Goal: Information Seeking & Learning: Learn about a topic

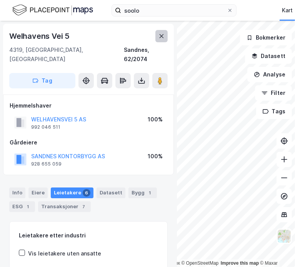
click at [166, 35] on button at bounding box center [161, 36] width 12 height 12
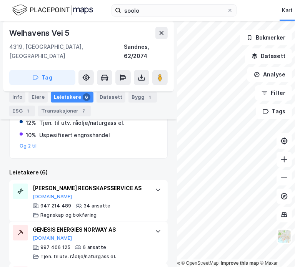
scroll to position [246, 0]
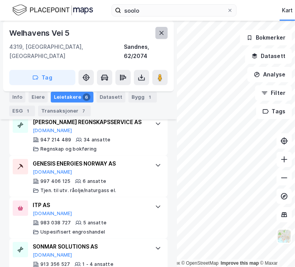
click at [161, 33] on icon at bounding box center [162, 33] width 4 height 4
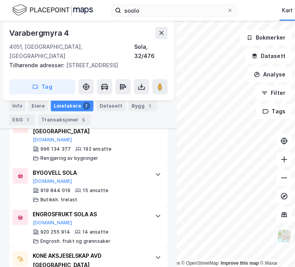
scroll to position [218, 0]
click at [163, 37] on button at bounding box center [161, 33] width 12 height 12
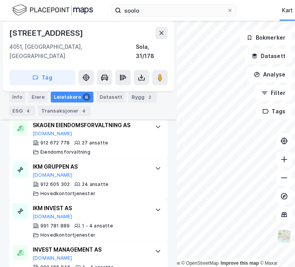
scroll to position [246, 0]
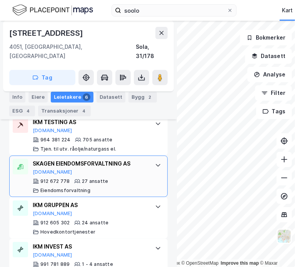
click at [152, 159] on div at bounding box center [158, 165] width 12 height 12
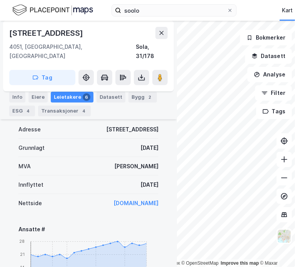
scroll to position [285, 0]
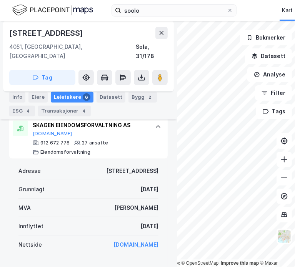
click at [113, 241] on link "[DOMAIN_NAME]" at bounding box center [135, 244] width 45 height 7
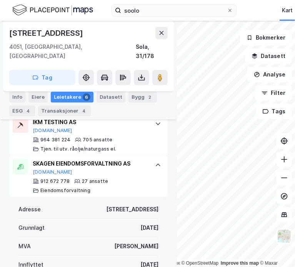
scroll to position [208, 0]
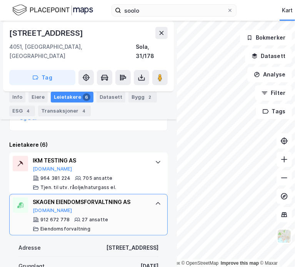
click at [147, 208] on div "SKAGEN EIENDOMSFORVALTNING AS [DOMAIN_NAME] 912 672 778 27 ansatte Eiendomsforv…" at bounding box center [88, 215] width 158 height 42
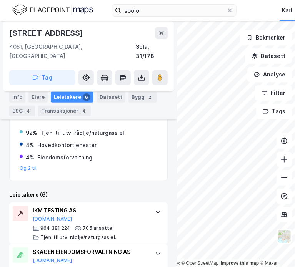
scroll to position [149, 0]
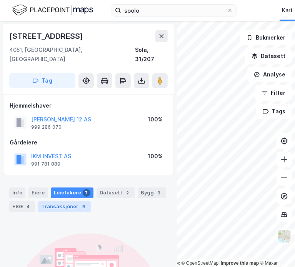
click at [68, 201] on div "Transaksjoner 6" at bounding box center [64, 206] width 53 height 11
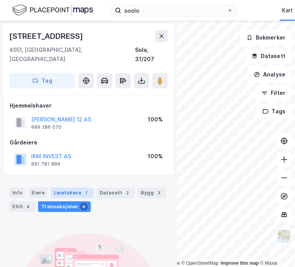
click at [71, 188] on div "Leietakere 7" at bounding box center [72, 193] width 43 height 11
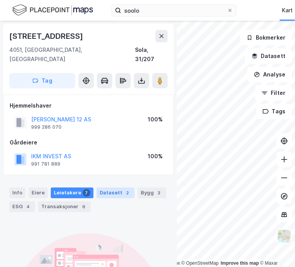
click at [99, 188] on div "Datasett 2" at bounding box center [116, 193] width 38 height 11
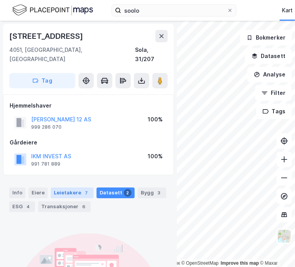
click at [76, 188] on div "Leietakere 7" at bounding box center [72, 193] width 43 height 11
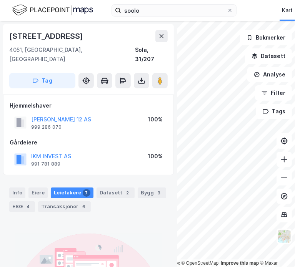
click at [160, 197] on div "© Mapbox © OpenStreetMap Improve this map © [PERSON_NAME][STREET_ADDRESS], [GEO…" at bounding box center [147, 144] width 295 height 246
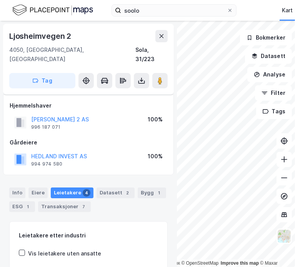
scroll to position [83, 0]
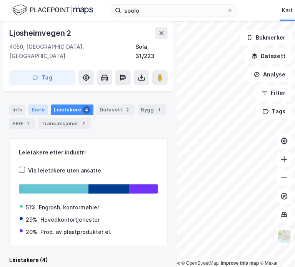
click at [36, 105] on div "Eiere" at bounding box center [37, 110] width 19 height 11
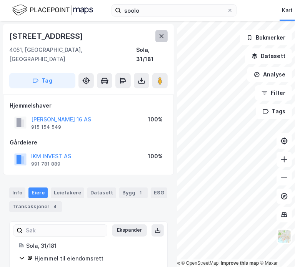
click at [164, 38] on icon at bounding box center [161, 36] width 6 height 6
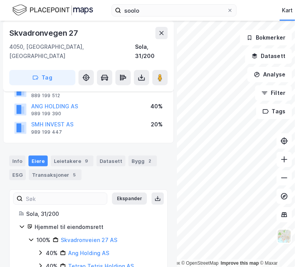
scroll to position [77, 0]
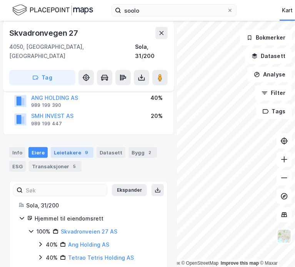
click at [71, 147] on div "Leietakere 9" at bounding box center [72, 152] width 43 height 11
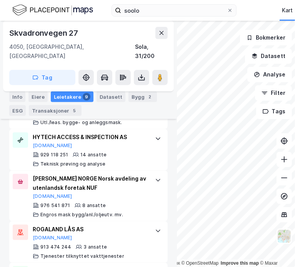
scroll to position [512, 0]
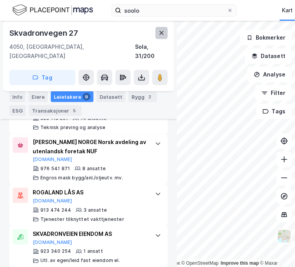
click at [160, 34] on icon at bounding box center [162, 33] width 4 height 4
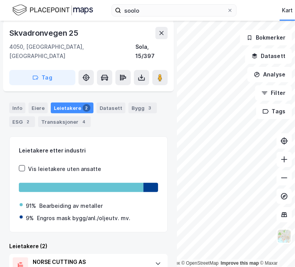
scroll to position [75, 0]
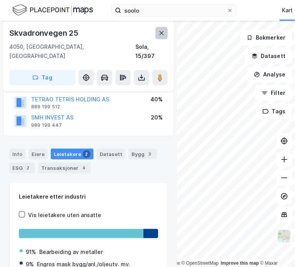
click at [160, 31] on icon at bounding box center [161, 33] width 6 height 6
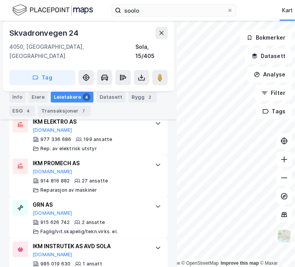
scroll to position [258, 0]
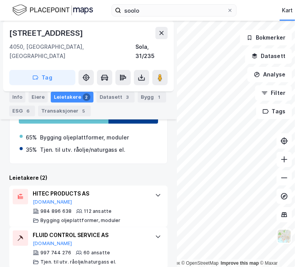
scroll to position [154, 0]
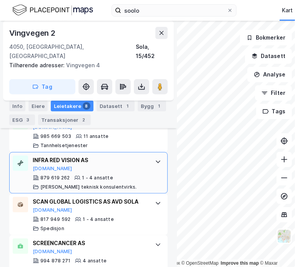
scroll to position [423, 0]
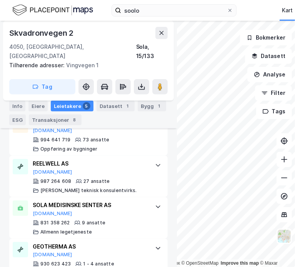
scroll to position [260, 0]
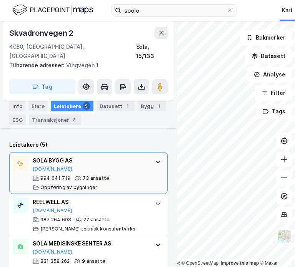
click at [152, 156] on div at bounding box center [158, 162] width 12 height 12
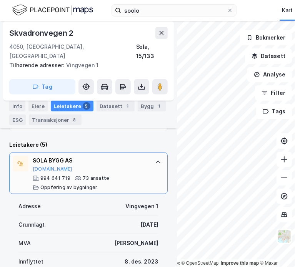
drag, startPoint x: 148, startPoint y: 153, endPoint x: 136, endPoint y: 155, distance: 11.7
click at [136, 156] on div "SOLA BYGG AS" at bounding box center [90, 160] width 115 height 9
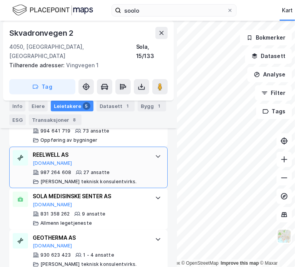
scroll to position [275, 0]
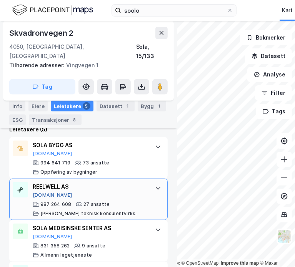
click at [43, 192] on button "[DOMAIN_NAME]" at bounding box center [53, 195] width 40 height 6
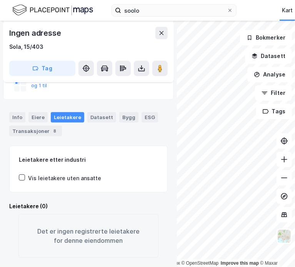
scroll to position [126, 0]
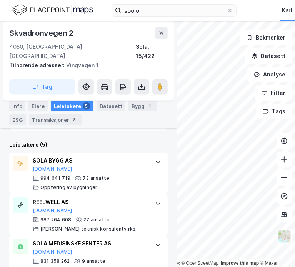
scroll to position [352, 0]
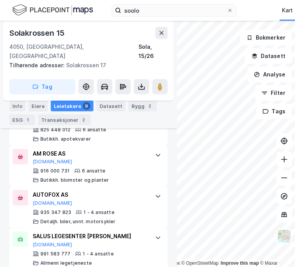
scroll to position [409, 0]
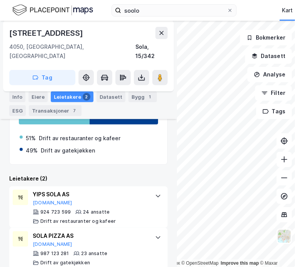
scroll to position [206, 0]
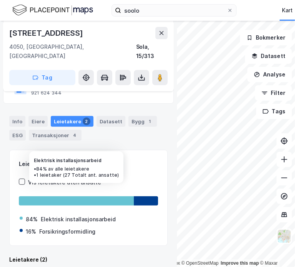
scroll to position [204, 0]
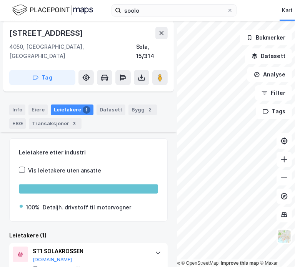
scroll to position [100, 0]
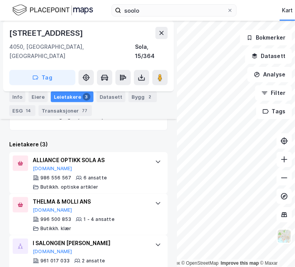
scroll to position [223, 0]
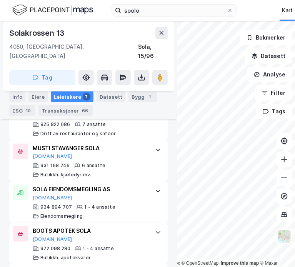
scroll to position [444, 0]
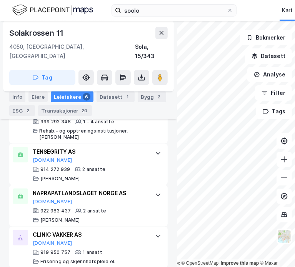
scroll to position [418, 0]
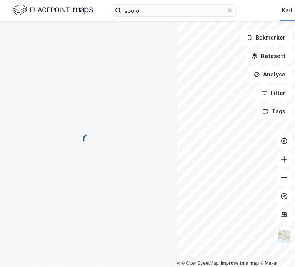
scroll to position [35, 0]
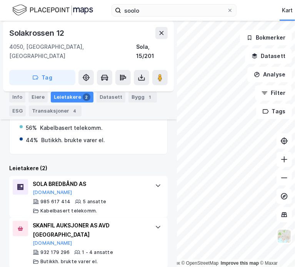
scroll to position [163, 0]
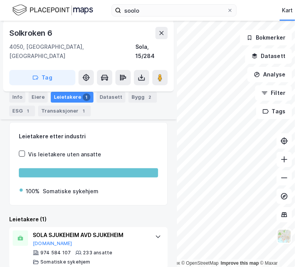
scroll to position [100, 0]
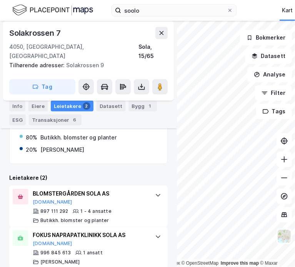
scroll to position [181, 0]
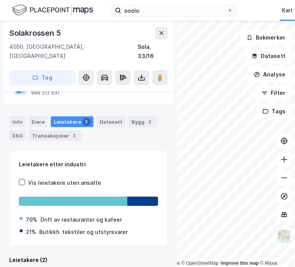
scroll to position [191, 0]
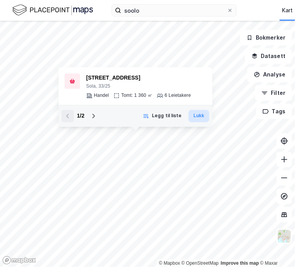
click at [201, 114] on button "Lukk" at bounding box center [198, 116] width 21 height 12
click at [199, 115] on button "Lukk" at bounding box center [198, 116] width 21 height 12
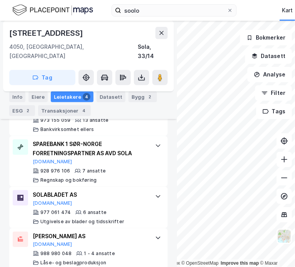
scroll to position [328, 0]
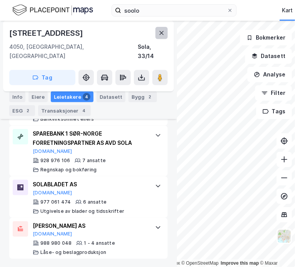
click at [158, 32] on button at bounding box center [161, 33] width 12 height 12
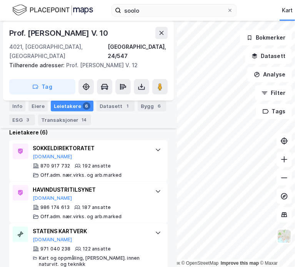
scroll to position [217, 0]
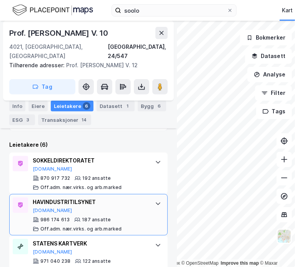
click at [155, 194] on div "HAVINDUSTRITILSYNET [DOMAIN_NAME] 986 174 613 187 ansatte Off.adm. nær.virks. o…" at bounding box center [88, 215] width 158 height 42
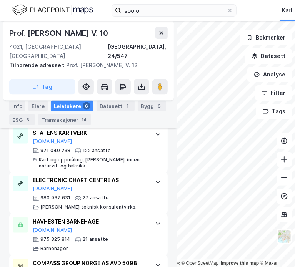
scroll to position [563, 0]
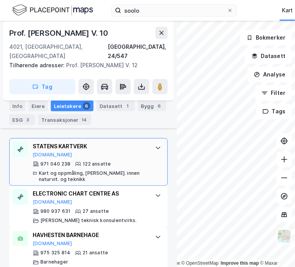
click at [155, 145] on icon at bounding box center [158, 148] width 6 height 6
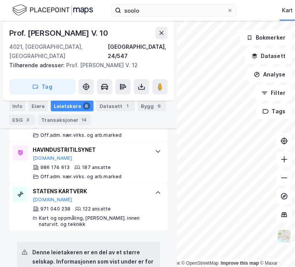
scroll to position [262, 0]
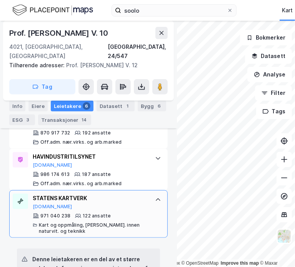
click at [155, 197] on icon at bounding box center [158, 200] width 6 height 6
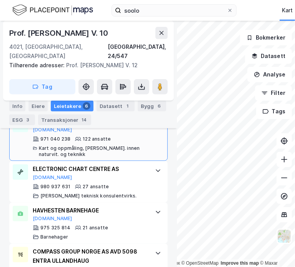
scroll to position [365, 0]
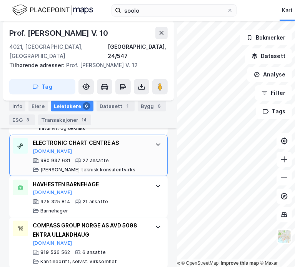
click at [146, 137] on div "ELECTRONIC CHART CENTRE AS [DOMAIN_NAME] 980 937 631 27 ansatte [PERSON_NAME] t…" at bounding box center [88, 156] width 158 height 42
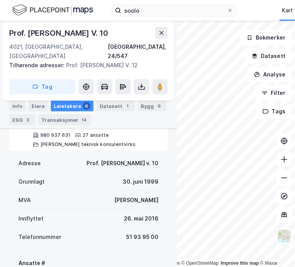
scroll to position [352, 0]
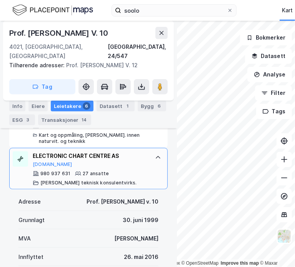
click at [119, 171] on div "980 937 631 27 ansatte [PERSON_NAME] teknisk konsulentvirks." at bounding box center [90, 178] width 115 height 15
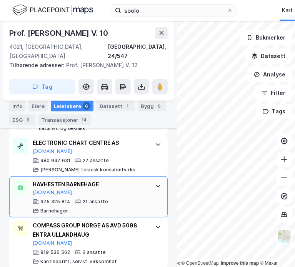
scroll to position [289, 0]
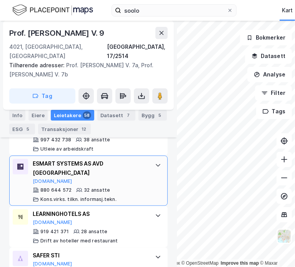
scroll to position [301, 0]
click at [155, 162] on icon at bounding box center [158, 165] width 6 height 6
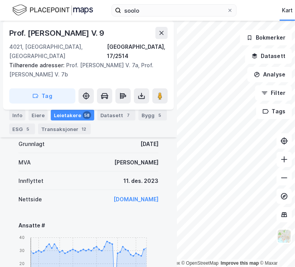
scroll to position [455, 0]
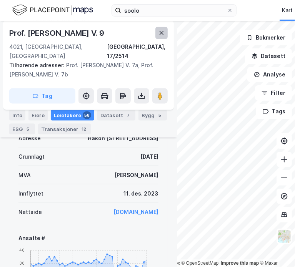
click at [158, 33] on icon at bounding box center [161, 33] width 6 height 6
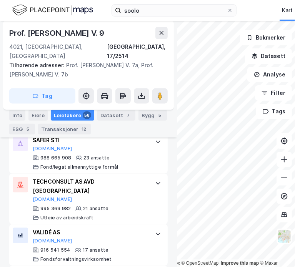
scroll to position [455, 0]
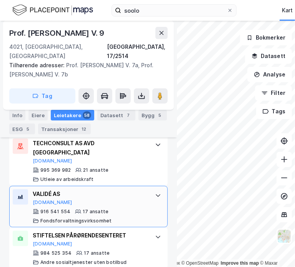
click at [156, 195] on icon at bounding box center [158, 196] width 5 height 3
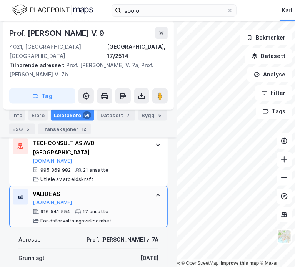
click at [114, 190] on div "VALIDÉ AS [DOMAIN_NAME]" at bounding box center [90, 198] width 115 height 16
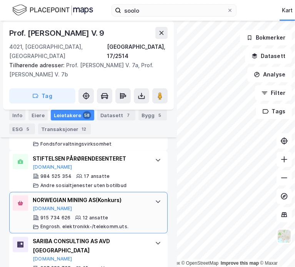
scroll to position [571, 0]
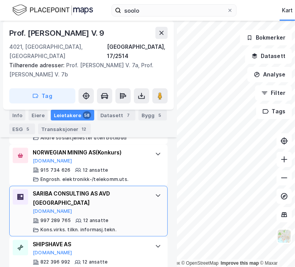
click at [134, 218] on div "997 289 765 12 ansatte Kons.virks. tilkn. informasj.tekn." at bounding box center [90, 225] width 115 height 15
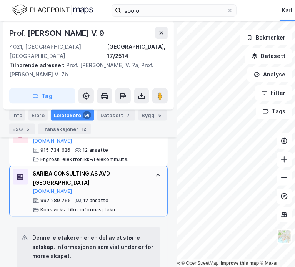
scroll to position [609, 0]
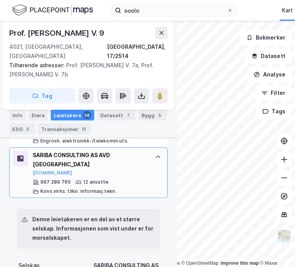
click at [138, 180] on div "997 289 765 12 ansatte Kons.virks. tilkn. informasj.tekn." at bounding box center [90, 187] width 115 height 15
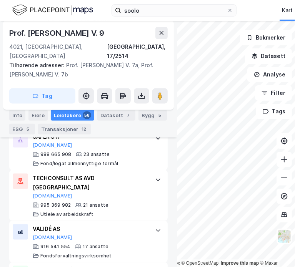
scroll to position [417, 0]
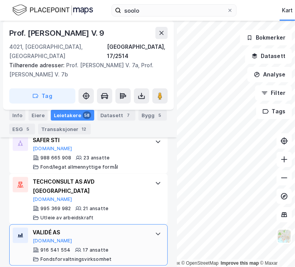
click at [137, 228] on div "VALIDÉ AS" at bounding box center [90, 232] width 115 height 9
click at [134, 228] on div "VALIDÉ AS [DOMAIN_NAME] 916 541 554 17 ansatte Fondsforvaltningsvirksomhet" at bounding box center [90, 245] width 115 height 35
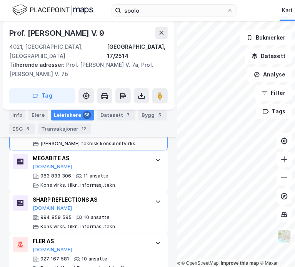
scroll to position [686, 0]
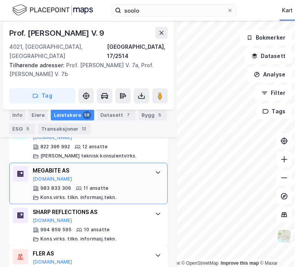
click at [144, 171] on div "MEGABITE AS [DOMAIN_NAME] 983 833 306 11 ansatte Kons.virks. tilkn. informasj.t…" at bounding box center [88, 184] width 158 height 42
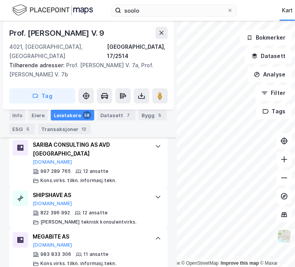
scroll to position [609, 0]
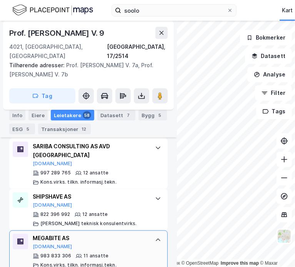
click at [104, 253] on div "11 ansatte" at bounding box center [95, 256] width 25 height 6
click at [124, 198] on div "SHIPSHAVE AS [DOMAIN_NAME] 822 396 992 12 ansatte [PERSON_NAME] teknisk konsule…" at bounding box center [90, 210] width 115 height 35
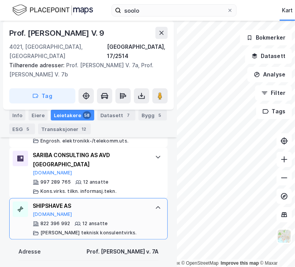
click at [133, 221] on div "822 396 992 12 ansatte [PERSON_NAME] teknisk konsulentvirks." at bounding box center [90, 228] width 115 height 15
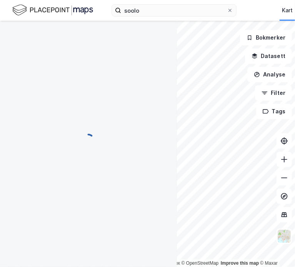
scroll to position [112, 0]
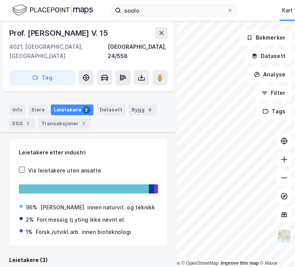
scroll to position [198, 0]
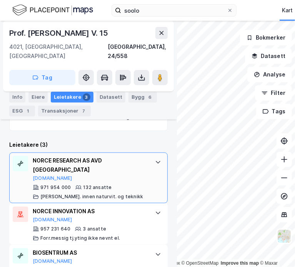
click at [149, 169] on div "NORCE RESEARCH AS AVD STAVANGER [DOMAIN_NAME] 971 954 000 132 ansatte [PERSON_N…" at bounding box center [88, 178] width 158 height 51
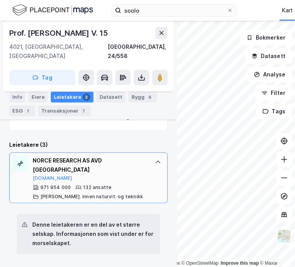
click at [153, 160] on div "NORCE RESEARCH AS AVD STAVANGER [DOMAIN_NAME] 971 954 000 132 ansatte [PERSON_N…" at bounding box center [88, 178] width 158 height 51
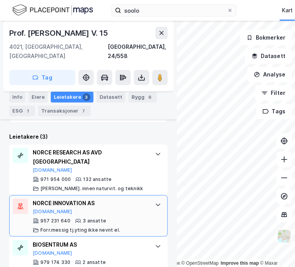
scroll to position [208, 0]
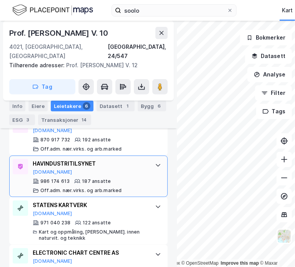
scroll to position [332, 0]
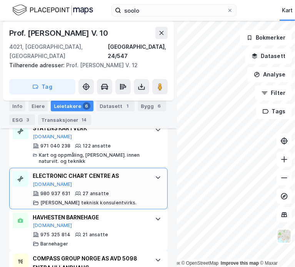
click at [138, 171] on div "ELECTRONIC CHART CENTRE AS [DOMAIN_NAME]" at bounding box center [90, 179] width 115 height 16
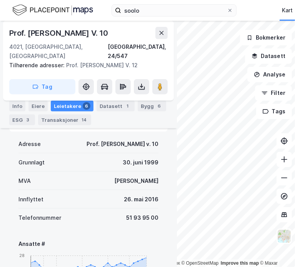
scroll to position [448, 0]
